Goal: Obtain resource: Obtain resource

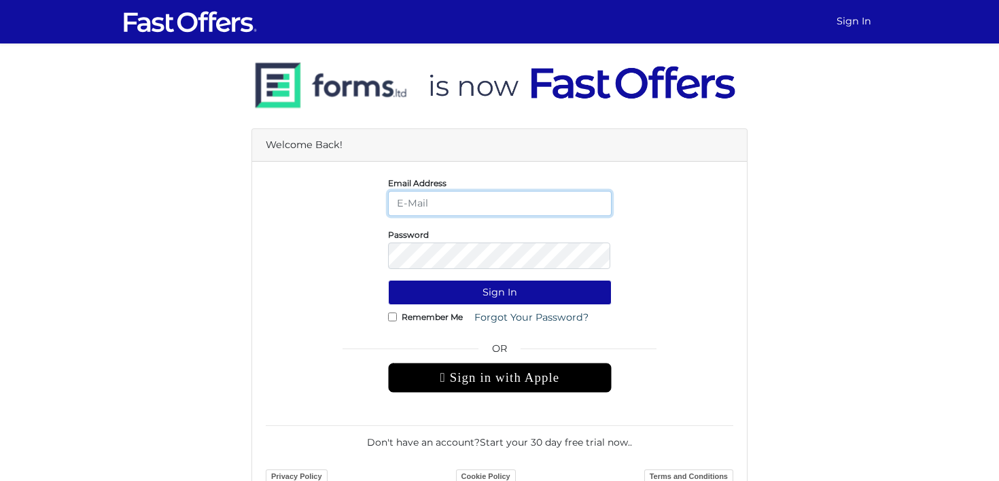
type input "leslie@lesliealvarezproperties.com"
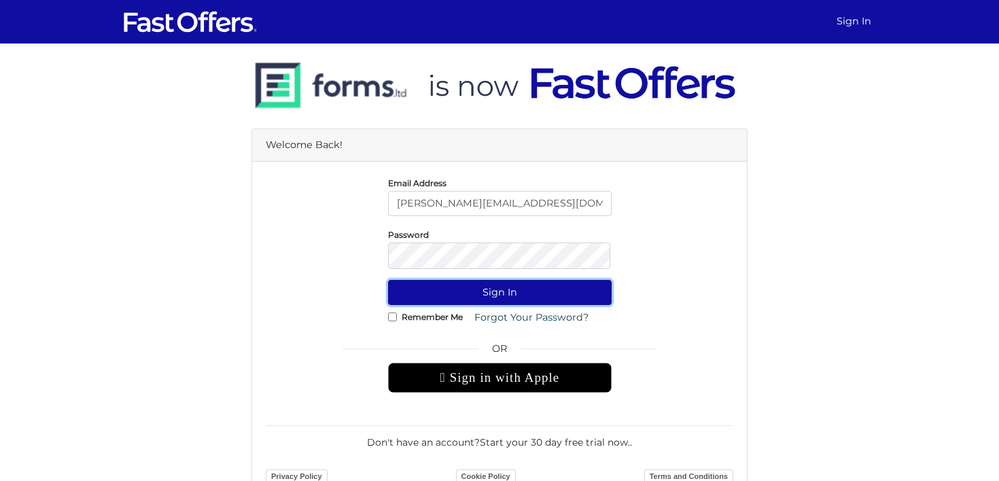
click at [504, 301] on button "Sign In" at bounding box center [500, 292] width 224 height 25
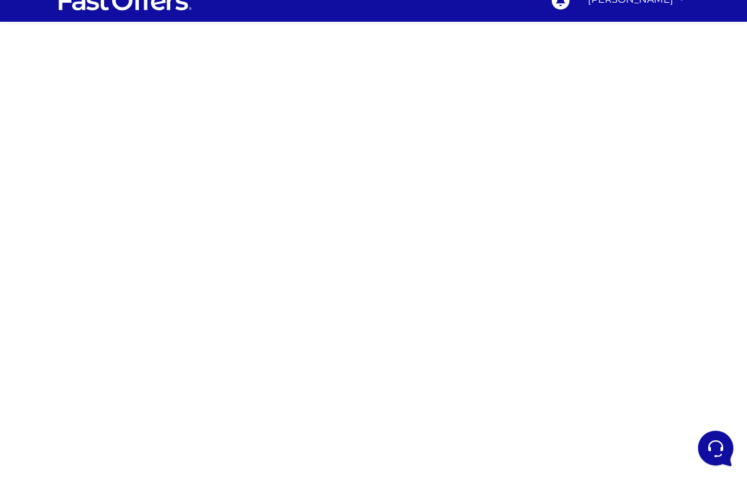
scroll to position [28, 0]
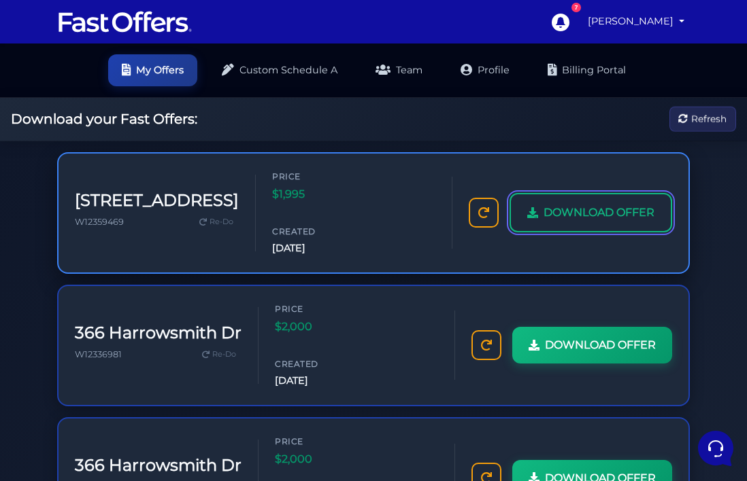
click at [579, 204] on span "DOWNLOAD OFFER" at bounding box center [598, 213] width 111 height 18
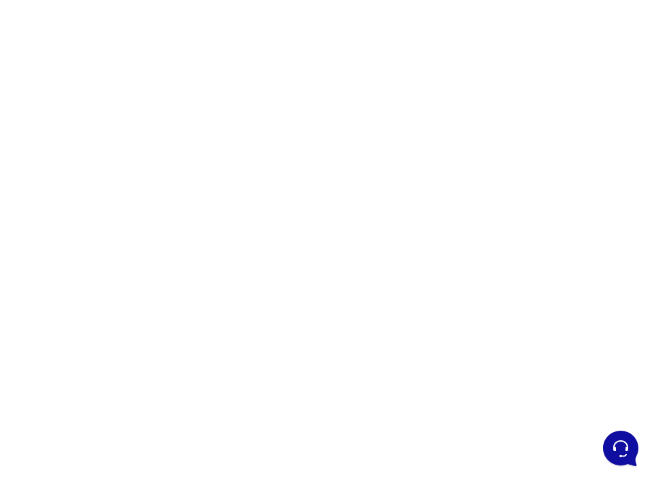
scroll to position [62, 0]
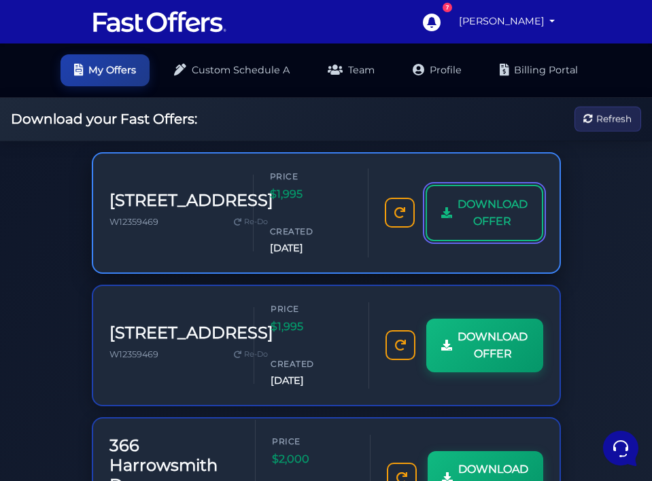
click at [434, 241] on link "DOWNLOAD OFFER" at bounding box center [485, 213] width 118 height 56
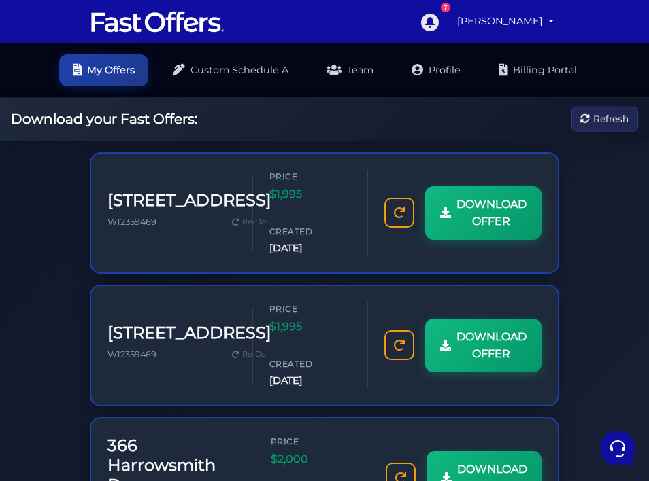
click at [439, 25] on icon at bounding box center [429, 22] width 20 height 20
